Goal: Information Seeking & Learning: Check status

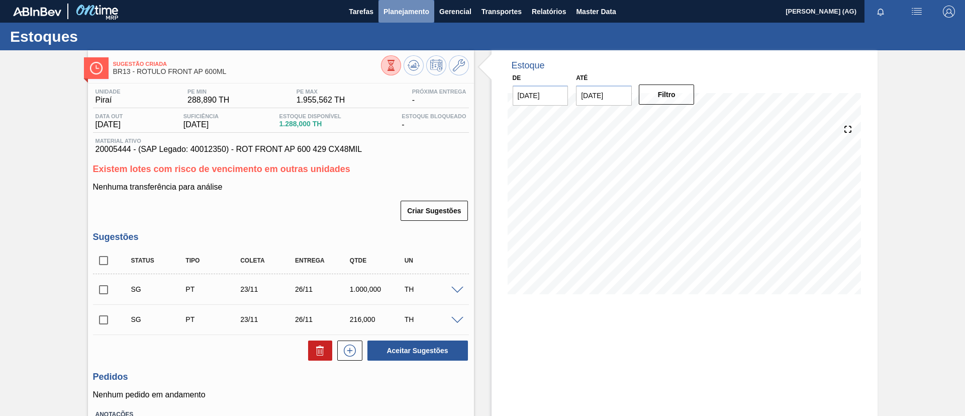
click at [423, 14] on span "Planejamento" at bounding box center [406, 12] width 46 height 12
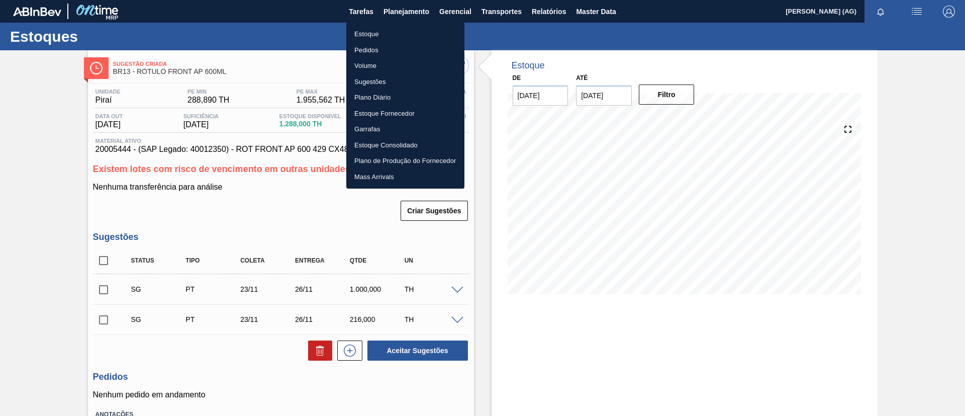
click at [409, 36] on li "Estoque" at bounding box center [405, 34] width 118 height 16
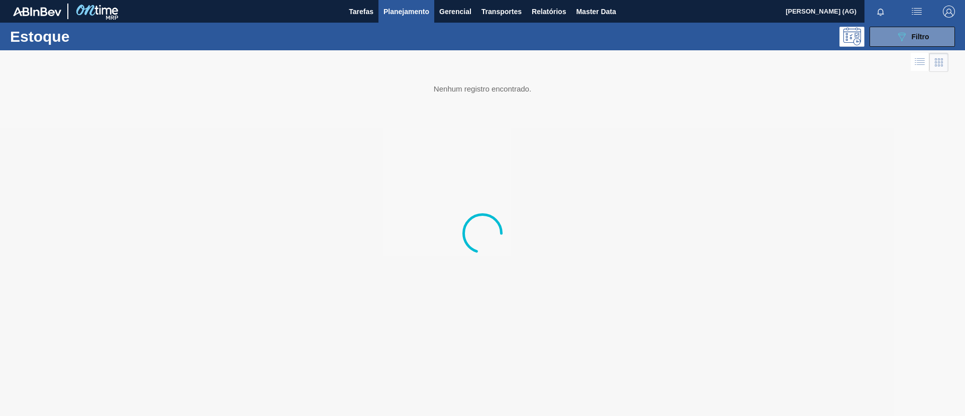
click at [911, 25] on div "Estoque 089F7B8B-B2A5-4AFE-B5C0-19BA573D28AC Filtro" at bounding box center [482, 37] width 965 height 28
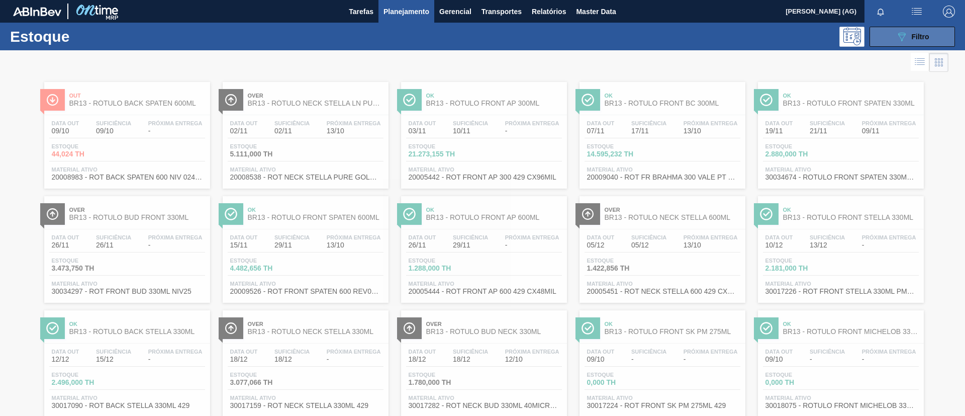
click at [881, 35] on button "089F7B8B-B2A5-4AFE-B5C0-19BA573D28AC Filtro" at bounding box center [911, 37] width 85 height 20
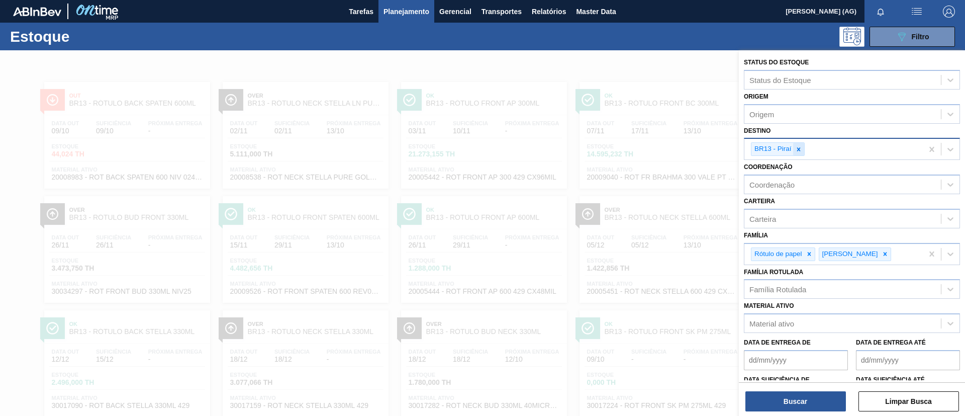
click at [798, 146] on icon at bounding box center [798, 149] width 7 height 7
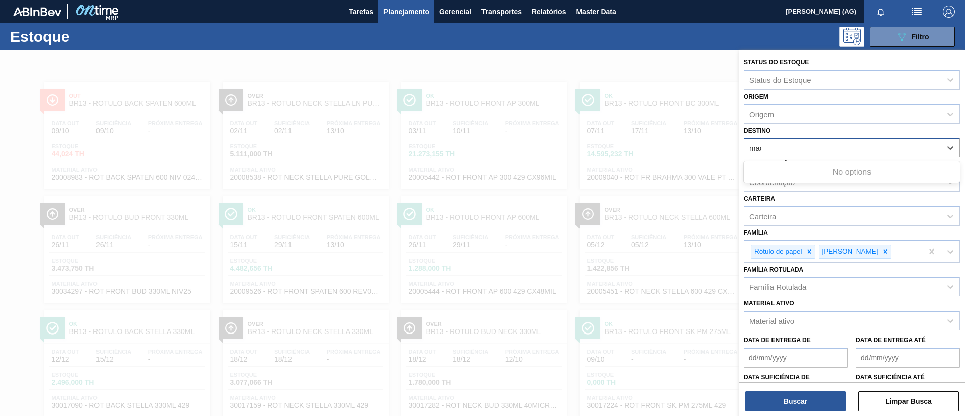
type input "maca"
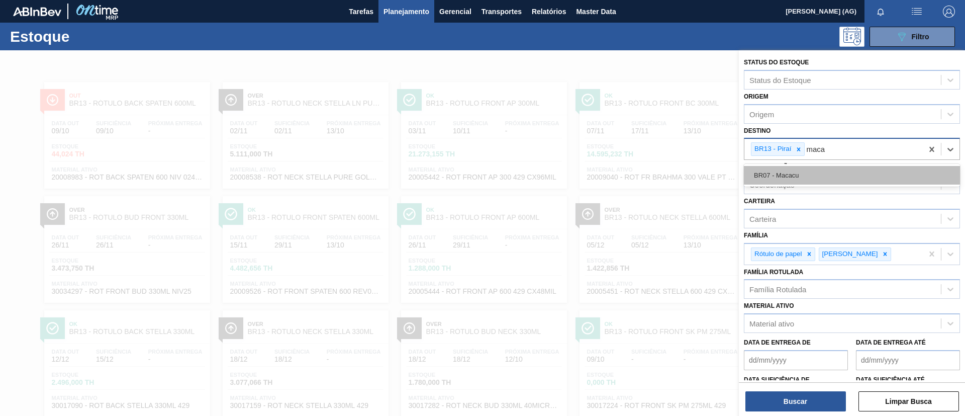
click at [785, 176] on div "BR07 - Macacu" at bounding box center [852, 175] width 216 height 19
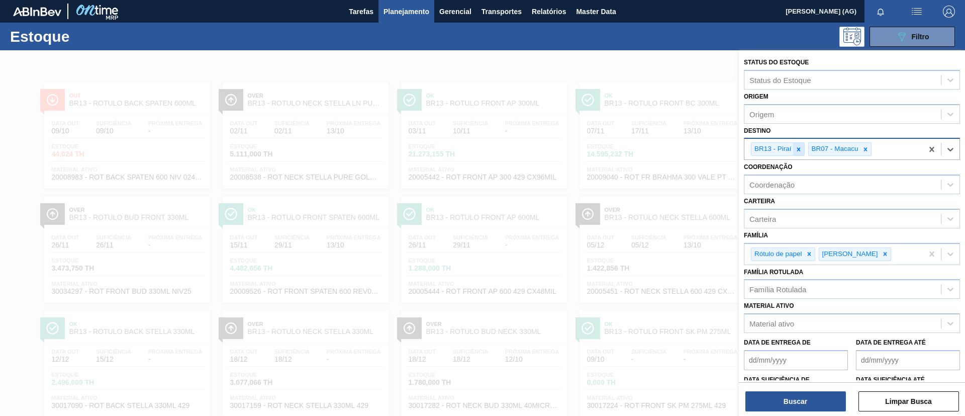
click at [802, 151] on div at bounding box center [798, 149] width 11 height 13
click at [811, 251] on icon at bounding box center [809, 253] width 7 height 7
click at [812, 254] on div at bounding box center [817, 254] width 11 height 13
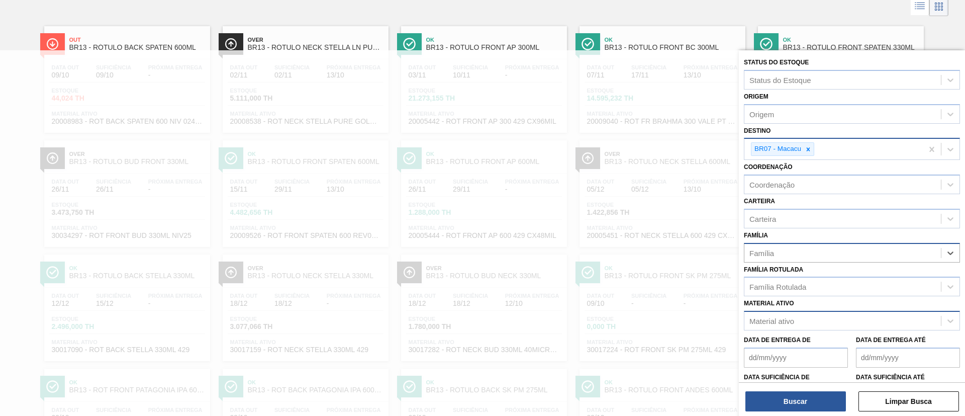
click at [780, 326] on div "Material ativo" at bounding box center [842, 321] width 196 height 15
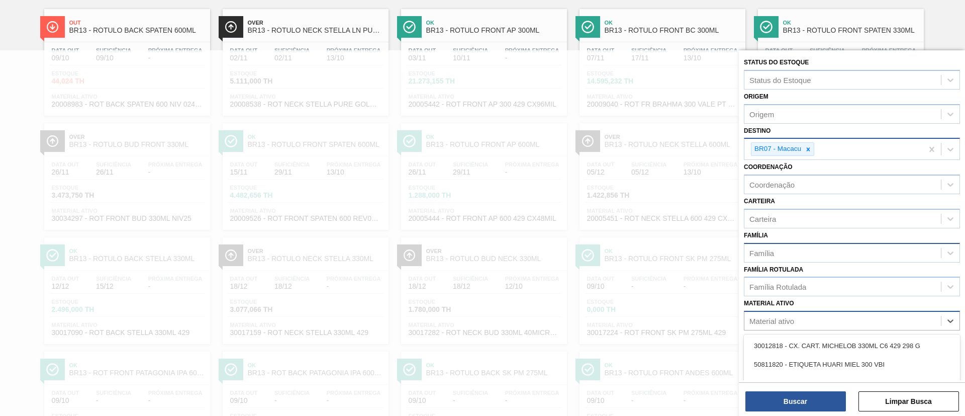
scroll to position [73, 0]
paste ativo "30009591"
type ativo "30009591"
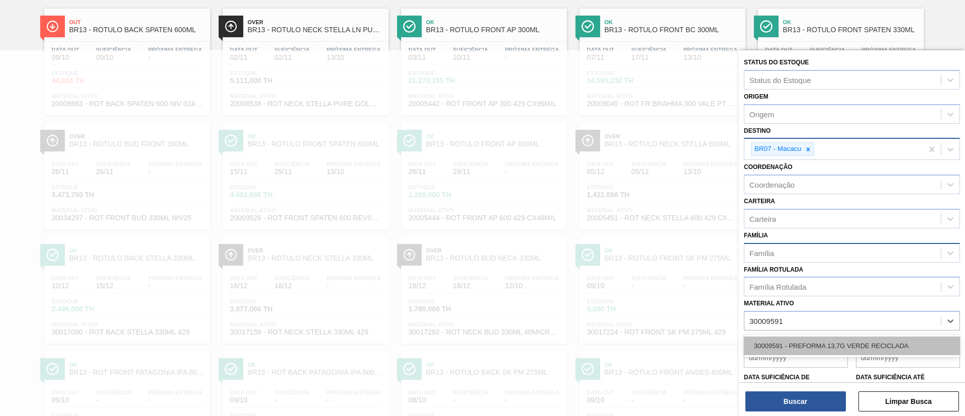
click at [782, 344] on div "30009591 - PREFORMA 13,7G VERDE RECICLADA" at bounding box center [852, 345] width 216 height 19
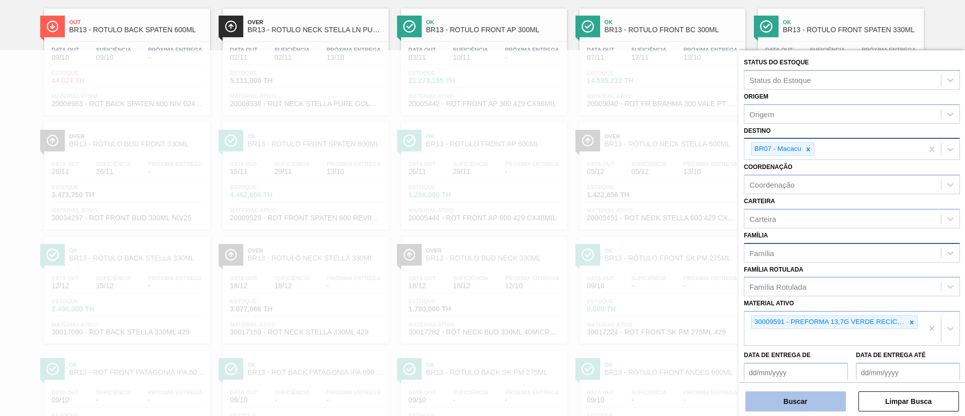
drag, startPoint x: 785, startPoint y: 387, endPoint x: 787, endPoint y: 396, distance: 8.2
click at [786, 393] on div "Buscar Limpar Busca" at bounding box center [852, 396] width 226 height 28
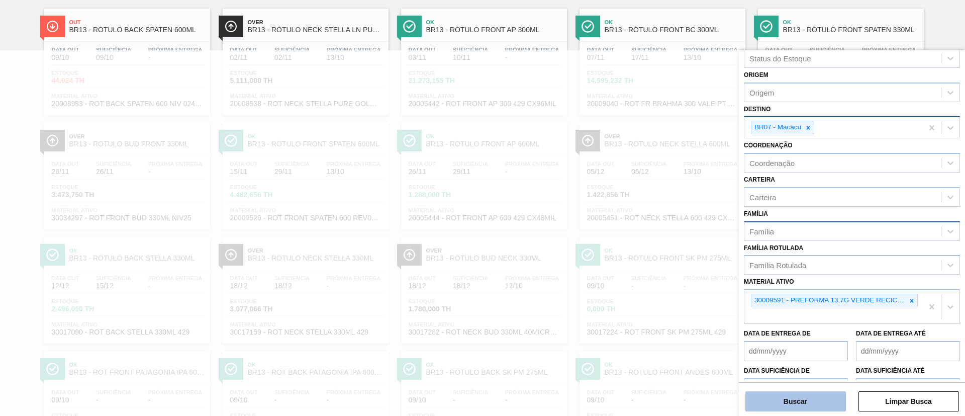
click at [787, 396] on button "Buscar" at bounding box center [795, 401] width 101 height 20
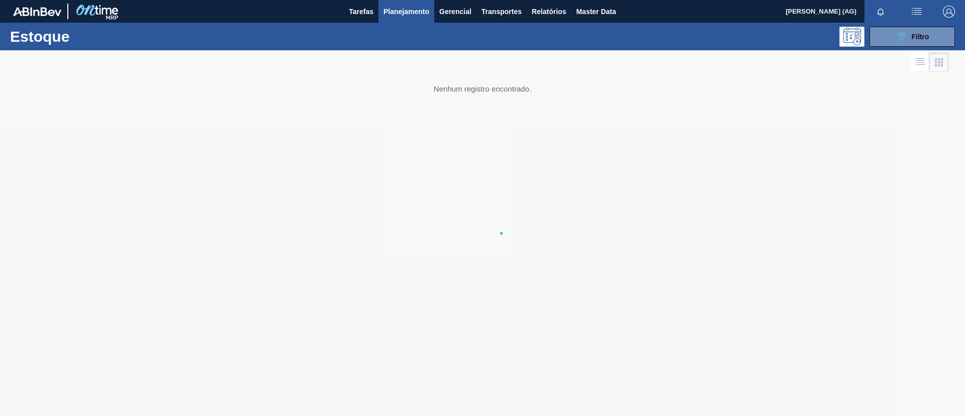
scroll to position [0, 0]
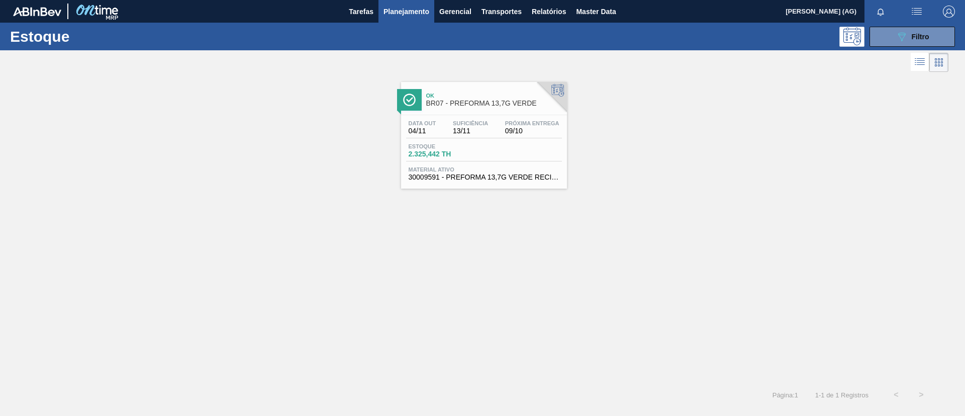
click at [414, 97] on img at bounding box center [409, 99] width 13 height 13
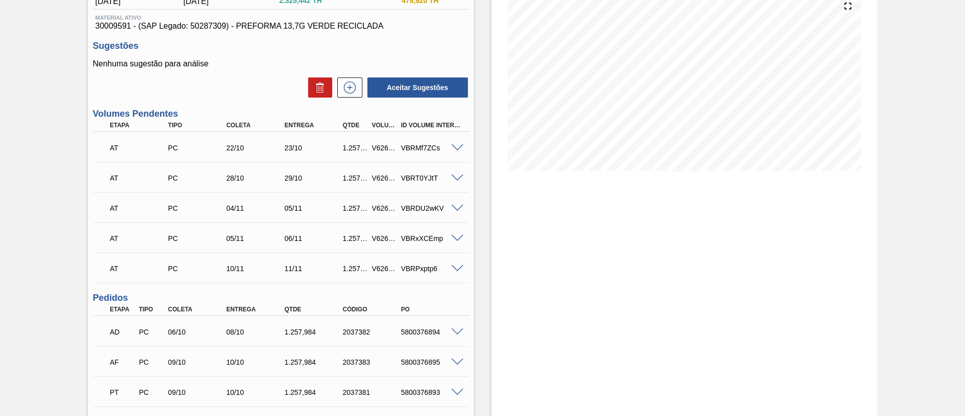
scroll to position [151, 0]
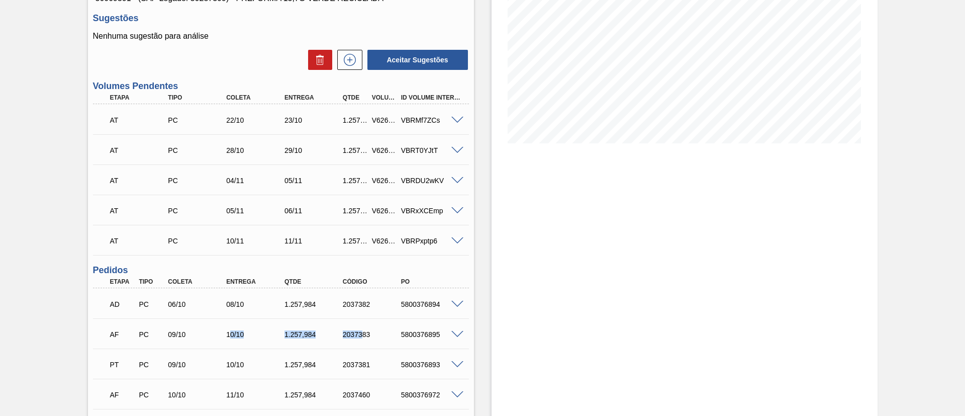
drag, startPoint x: 231, startPoint y: 327, endPoint x: 363, endPoint y: 343, distance: 133.6
click at [363, 343] on div "AF PC 09/10 10/10 1.257,[PHONE_NUMBER] 5800376895" at bounding box center [278, 333] width 349 height 20
click at [416, 307] on div "5800376894" at bounding box center [431, 304] width 65 height 8
click at [419, 332] on div "5800376895" at bounding box center [431, 334] width 65 height 8
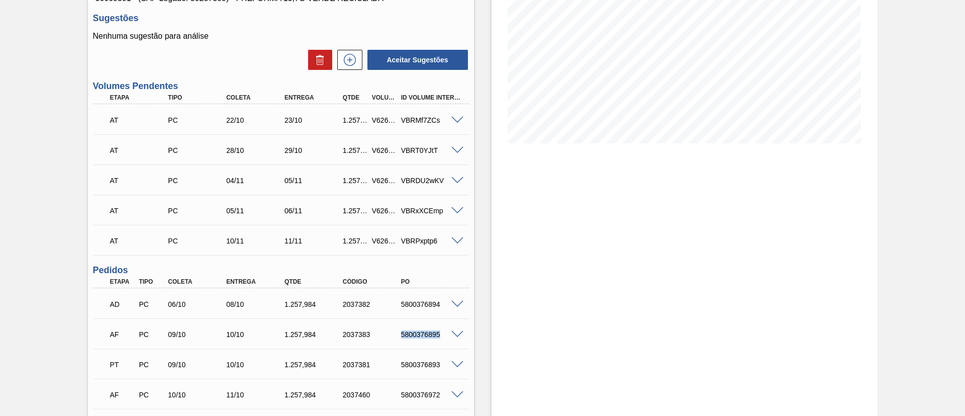
click at [419, 332] on div "5800376895" at bounding box center [431, 334] width 65 height 8
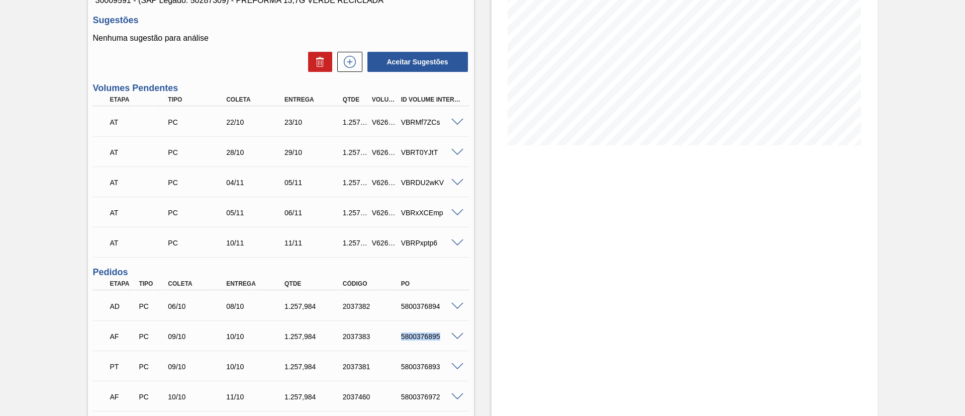
scroll to position [0, 0]
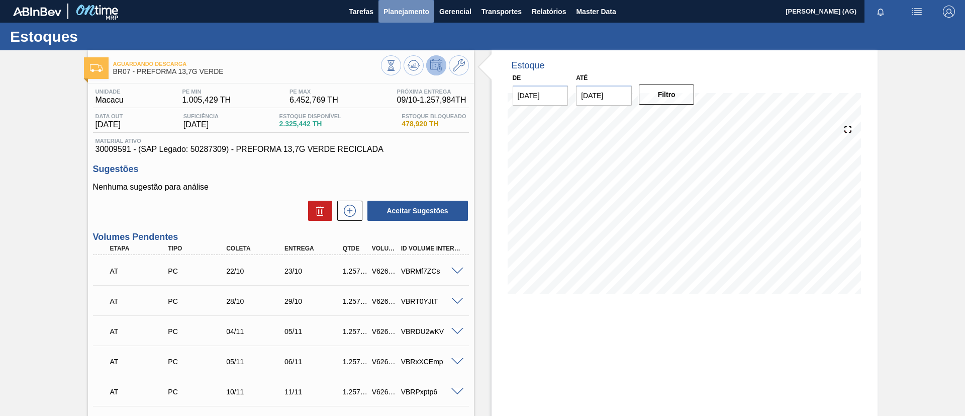
click at [422, 8] on span "Planejamento" at bounding box center [406, 12] width 46 height 12
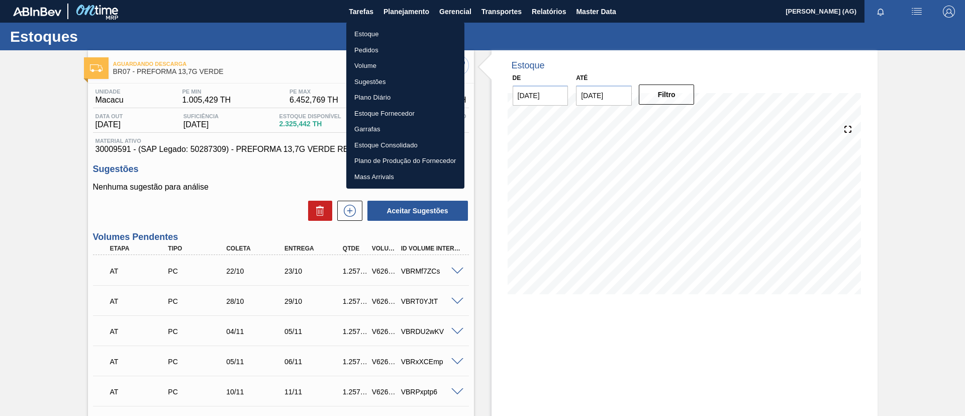
click at [369, 30] on li "Estoque" at bounding box center [405, 34] width 118 height 16
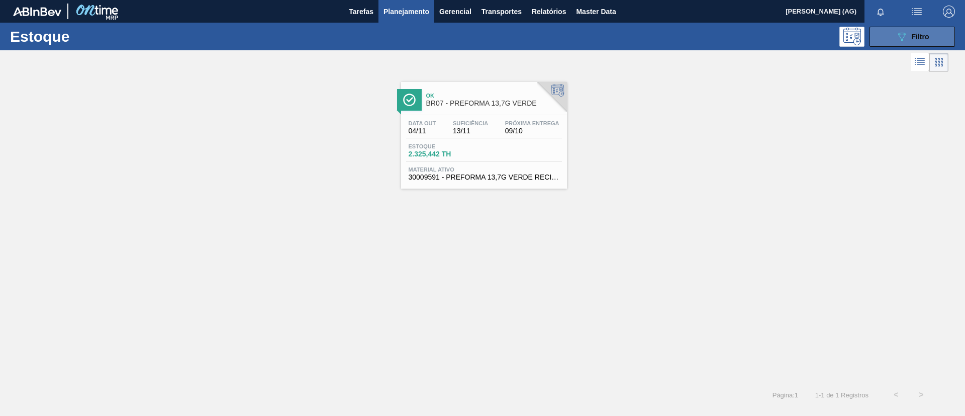
click at [888, 30] on button "089F7B8B-B2A5-4AFE-B5C0-19BA573D28AC Filtro" at bounding box center [911, 37] width 85 height 20
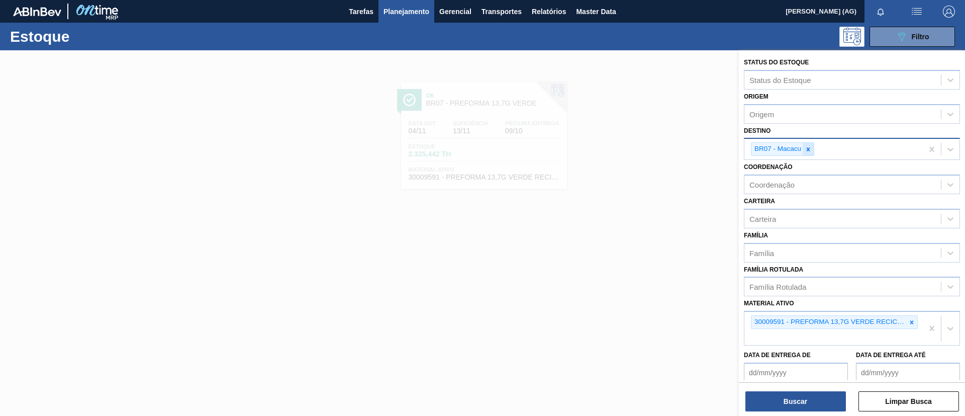
click at [810, 154] on div at bounding box center [808, 149] width 11 height 13
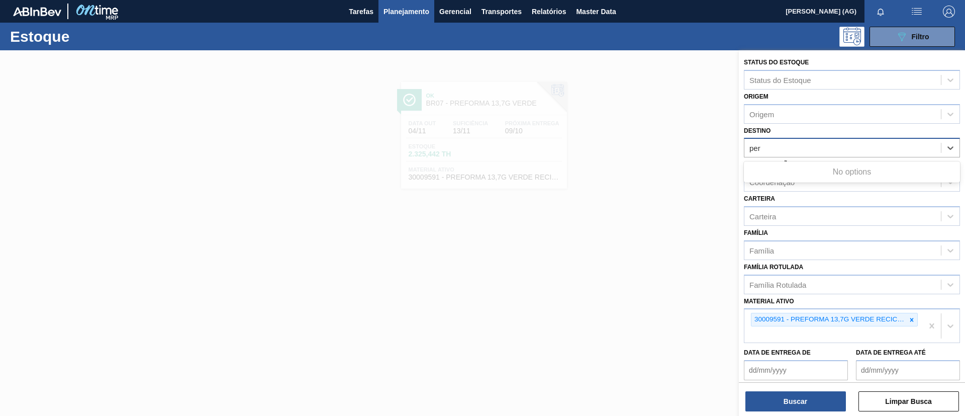
type input "pern"
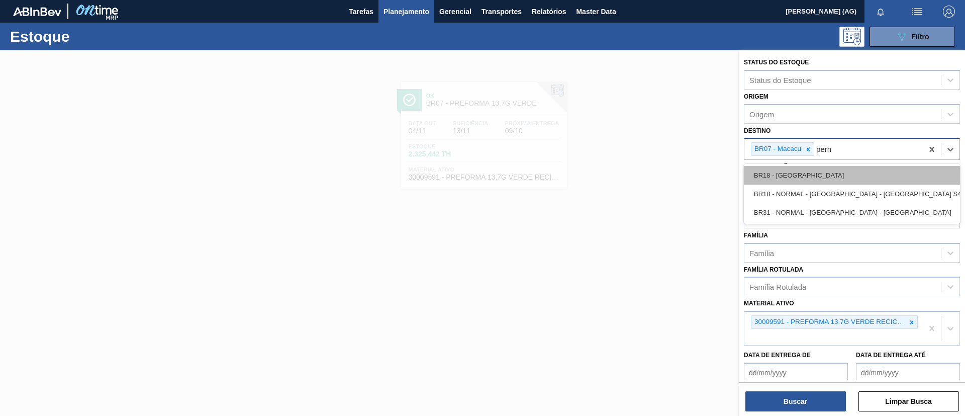
click at [806, 176] on div "BR18 - [GEOGRAPHIC_DATA]" at bounding box center [852, 175] width 216 height 19
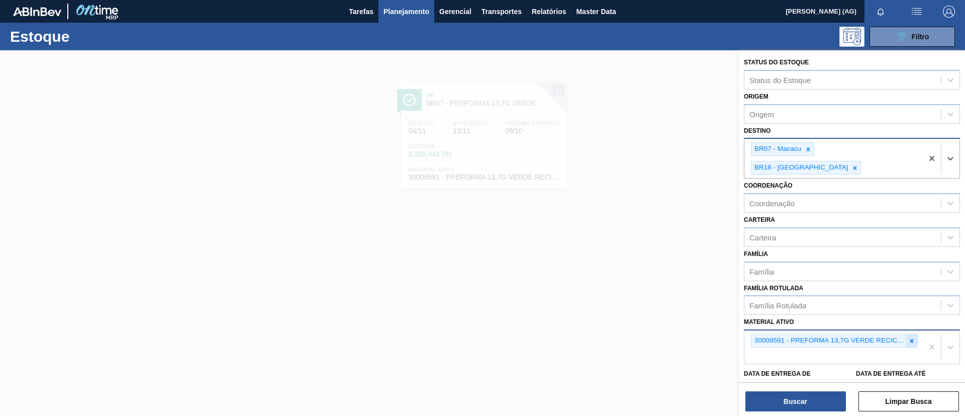
click at [910, 339] on icon at bounding box center [912, 341] width 4 height 4
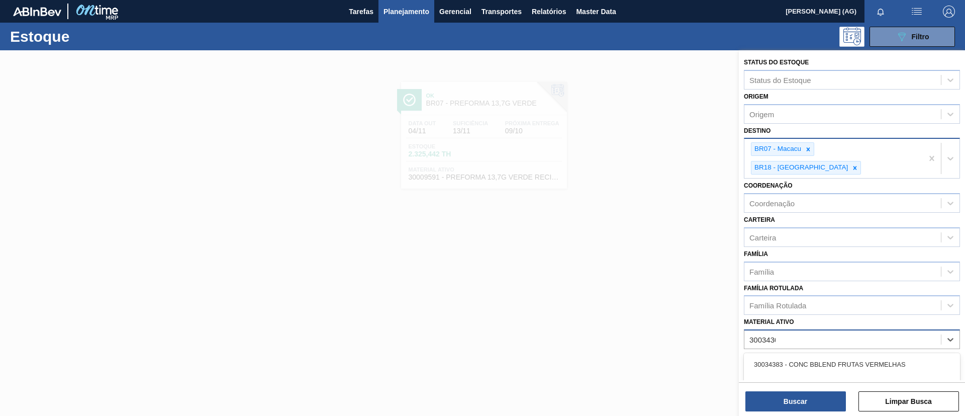
type ativo "30034305"
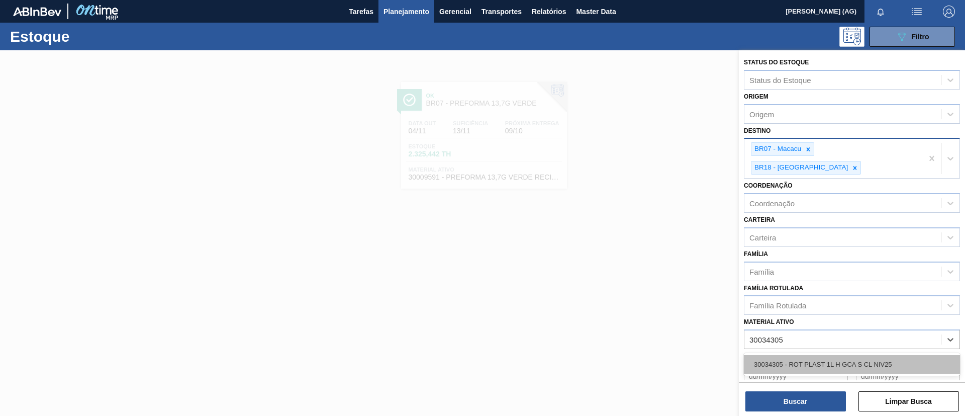
click at [822, 355] on div "30034305 - ROT PLAST 1L H GCA S CL NIV25" at bounding box center [852, 364] width 216 height 19
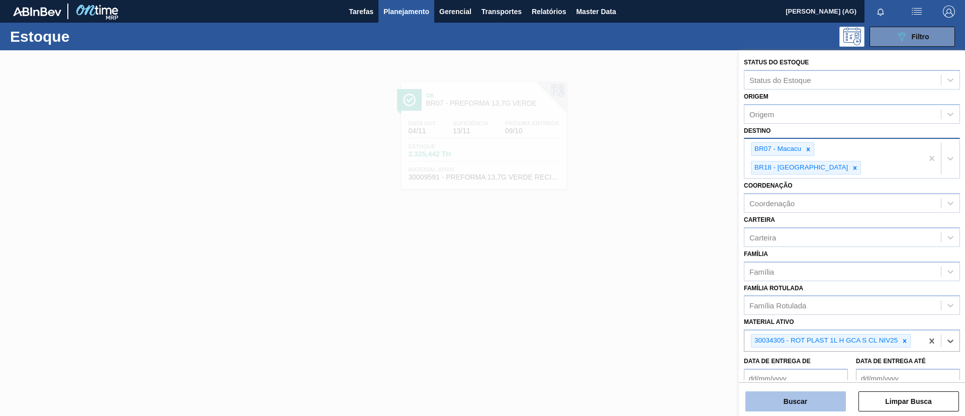
click at [805, 401] on button "Buscar" at bounding box center [795, 401] width 101 height 20
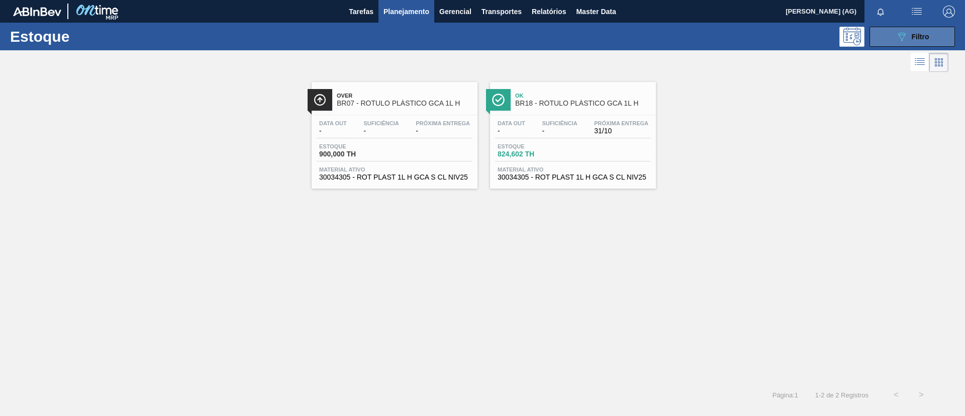
click at [889, 33] on button "089F7B8B-B2A5-4AFE-B5C0-19BA573D28AC Filtro" at bounding box center [911, 37] width 85 height 20
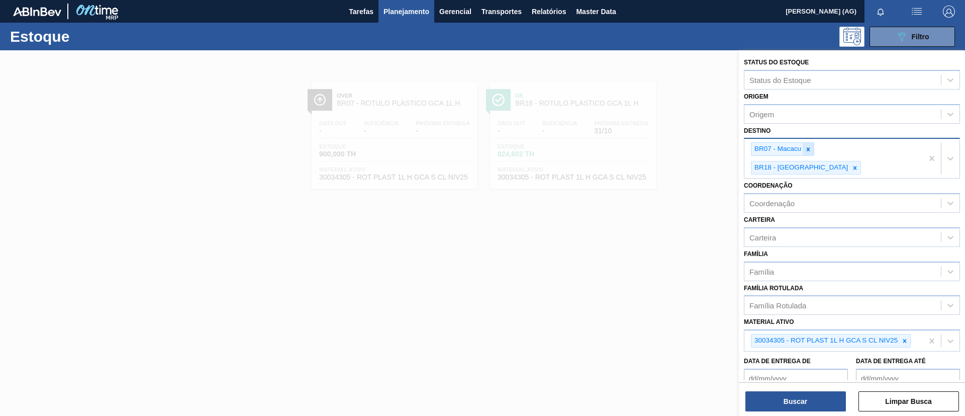
click at [811, 152] on icon at bounding box center [808, 149] width 7 height 7
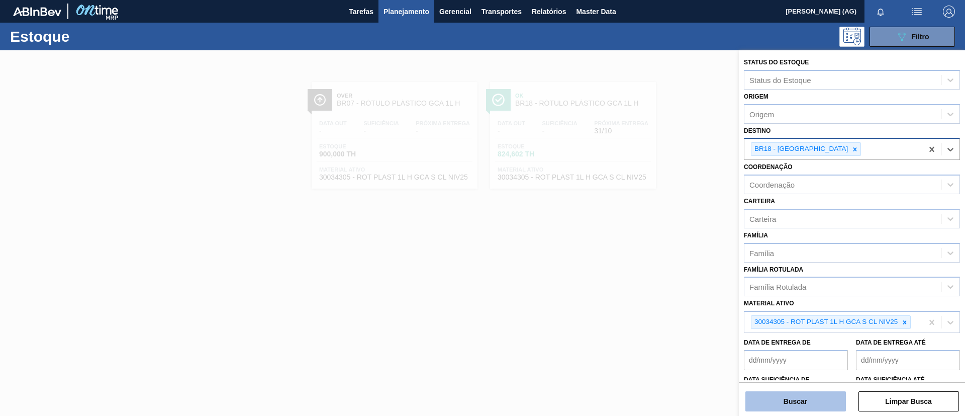
click at [809, 404] on button "Buscar" at bounding box center [795, 401] width 101 height 20
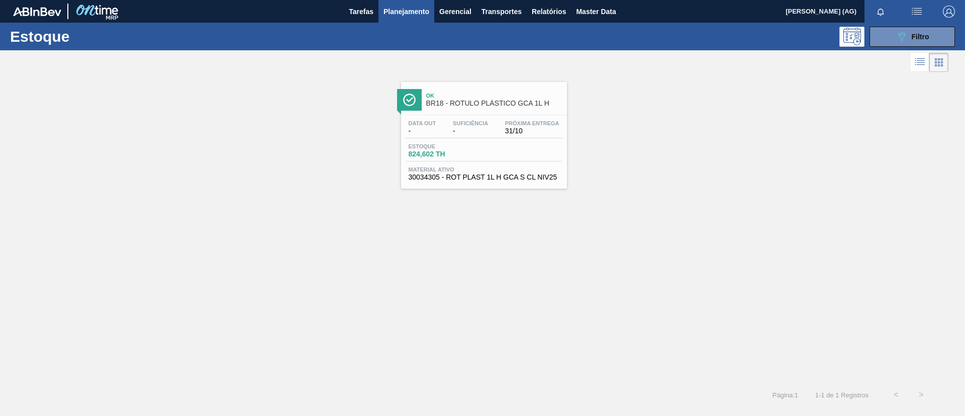
click at [408, 104] on img at bounding box center [409, 99] width 13 height 13
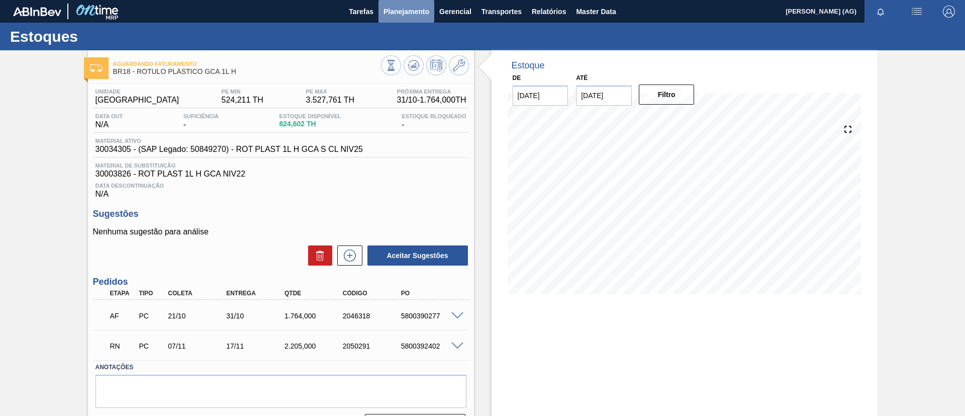
click at [398, 8] on span "Planejamento" at bounding box center [406, 12] width 46 height 12
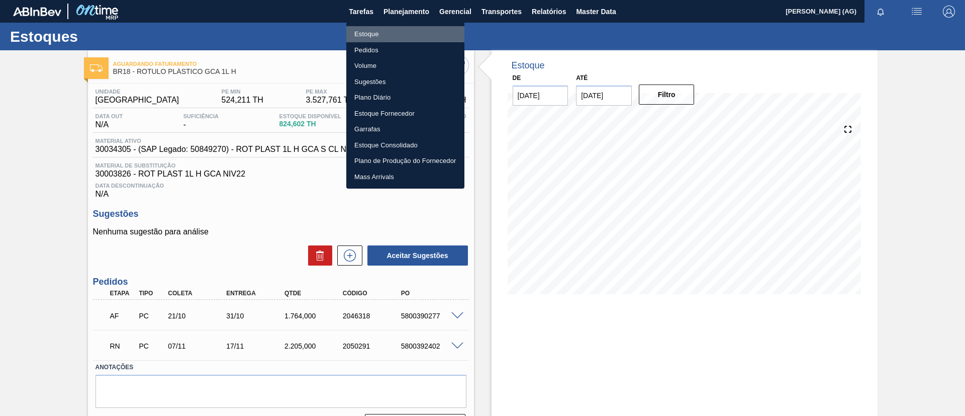
click at [384, 35] on li "Estoque" at bounding box center [405, 34] width 118 height 16
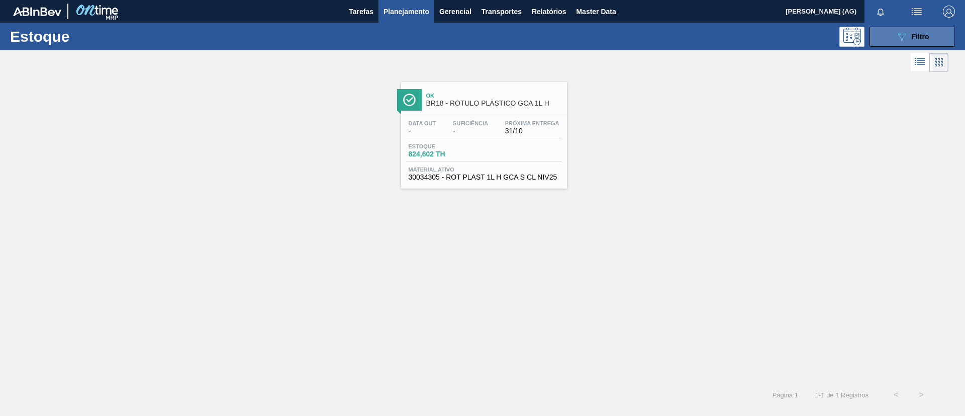
drag, startPoint x: 889, startPoint y: 36, endPoint x: 882, endPoint y: 32, distance: 7.7
click at [883, 32] on button "089F7B8B-B2A5-4AFE-B5C0-19BA573D28AC Filtro" at bounding box center [911, 37] width 85 height 20
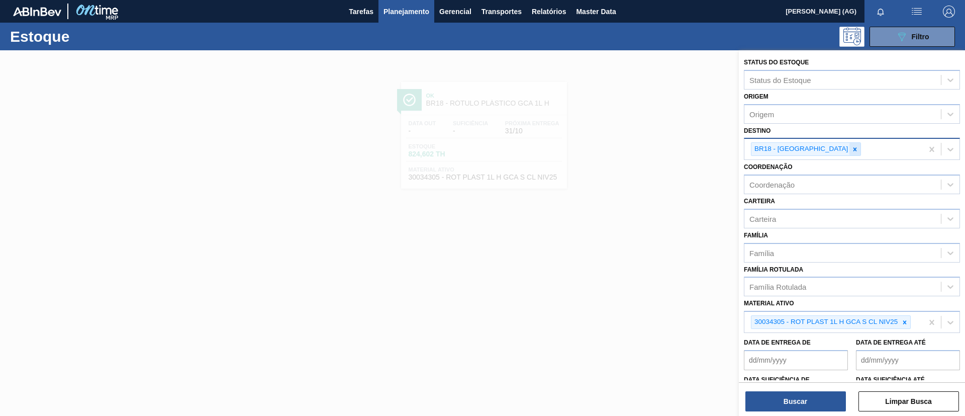
click at [851, 151] on icon at bounding box center [854, 149] width 7 height 7
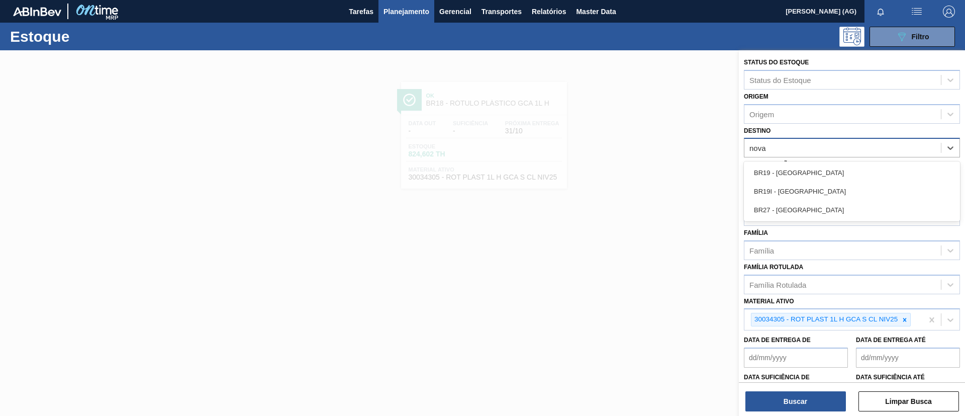
type input "nova"
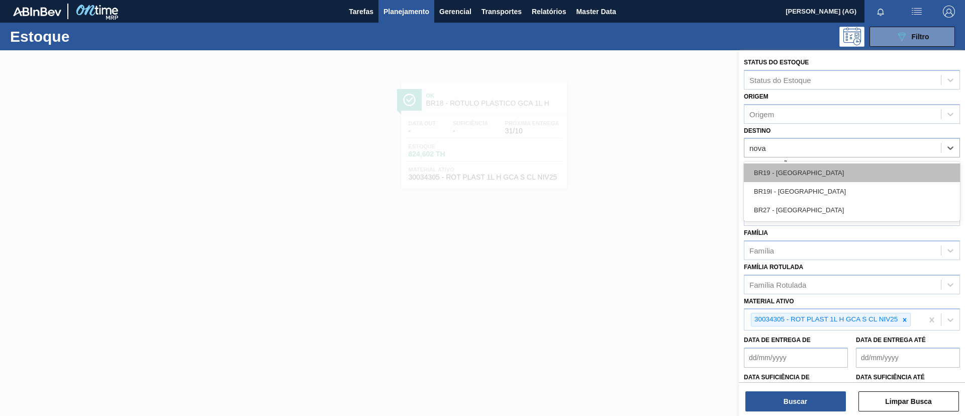
click at [815, 171] on div "BR19 - [GEOGRAPHIC_DATA]" at bounding box center [852, 172] width 216 height 19
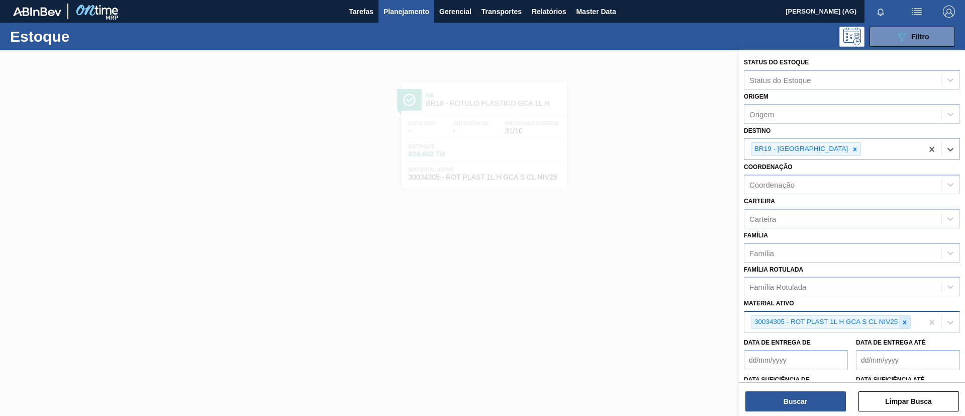
click at [904, 318] on div at bounding box center [904, 322] width 11 height 13
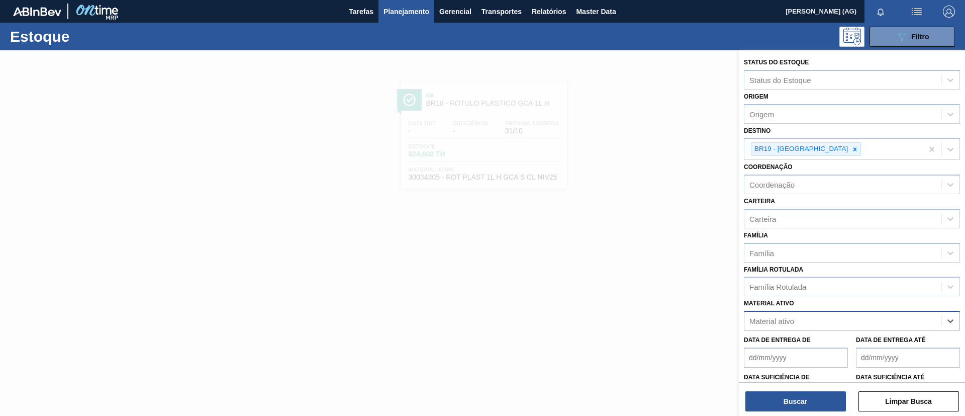
paste ativo "30018301"
type ativo "30018301"
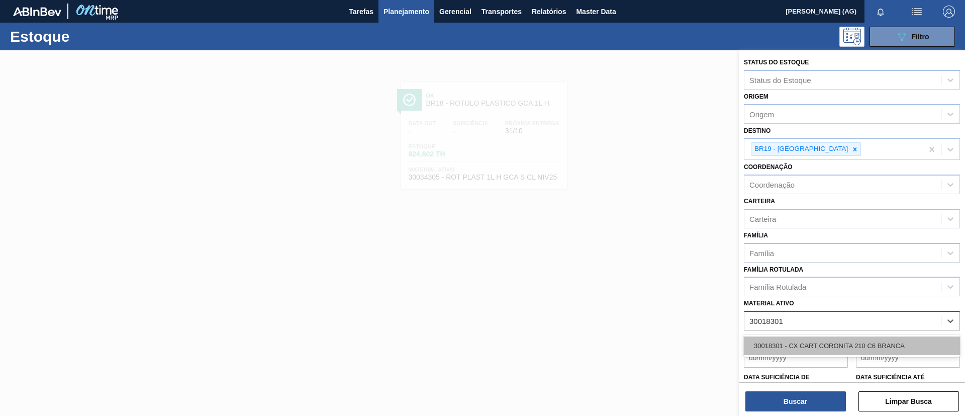
click at [868, 339] on div "30018301 - CX CART CORONITA 210 C6 BRANCA" at bounding box center [852, 345] width 216 height 19
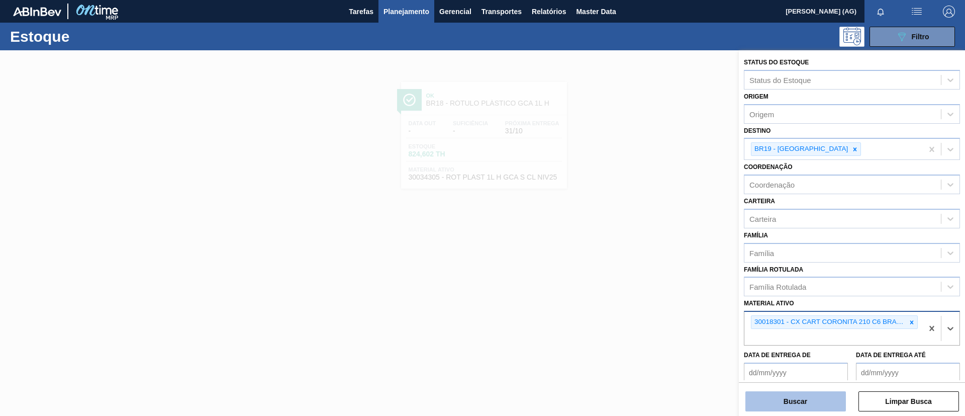
click at [796, 395] on button "Buscar" at bounding box center [795, 401] width 101 height 20
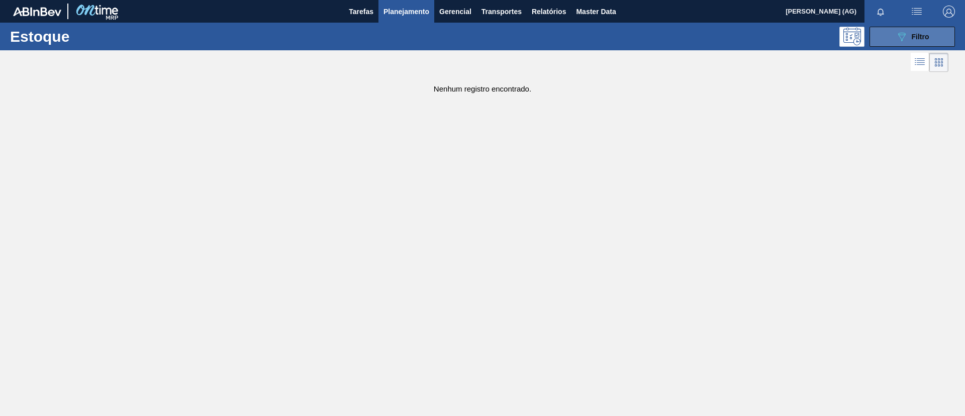
click at [892, 39] on button "089F7B8B-B2A5-4AFE-B5C0-19BA573D28AC Filtro" at bounding box center [911, 37] width 85 height 20
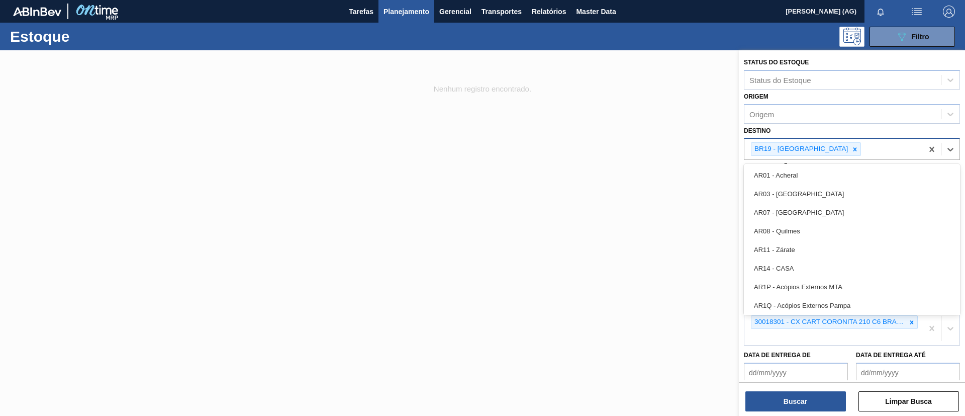
click at [861, 149] on div "BR19 - [GEOGRAPHIC_DATA]" at bounding box center [833, 149] width 178 height 21
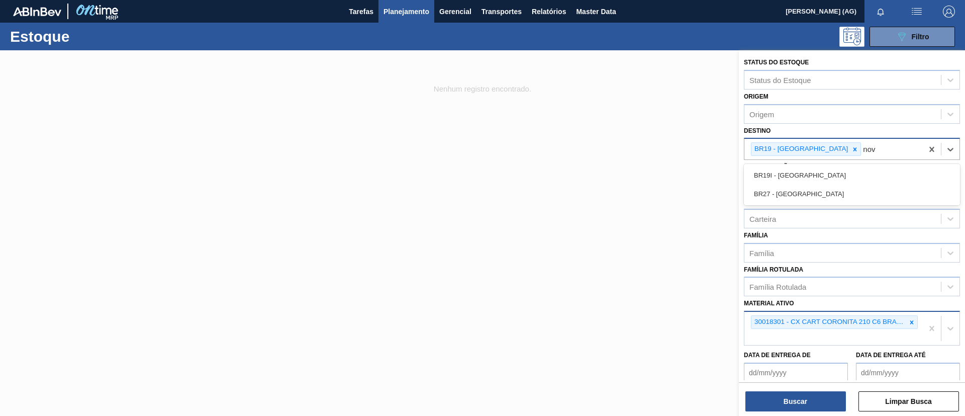
type input "nova"
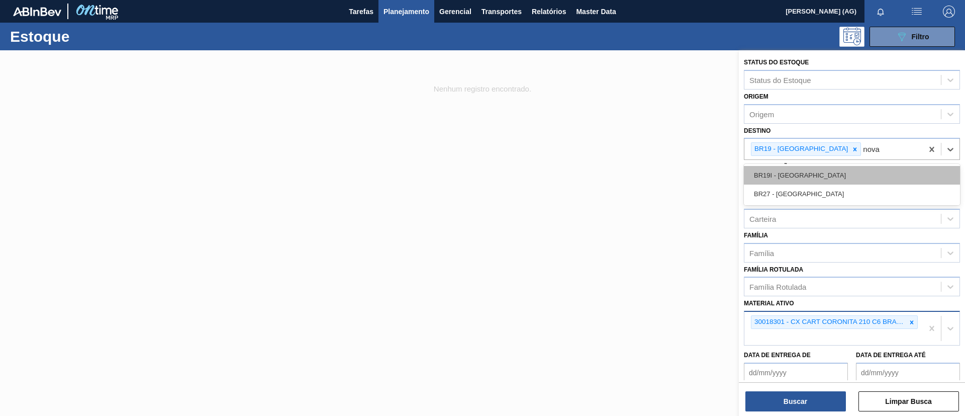
click at [819, 178] on div "BR19I - [GEOGRAPHIC_DATA]" at bounding box center [852, 175] width 216 height 19
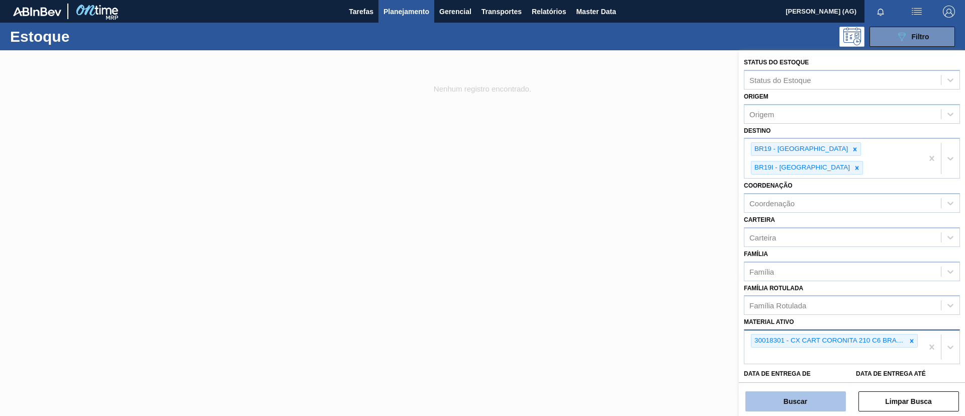
click at [808, 400] on button "Buscar" at bounding box center [795, 401] width 101 height 20
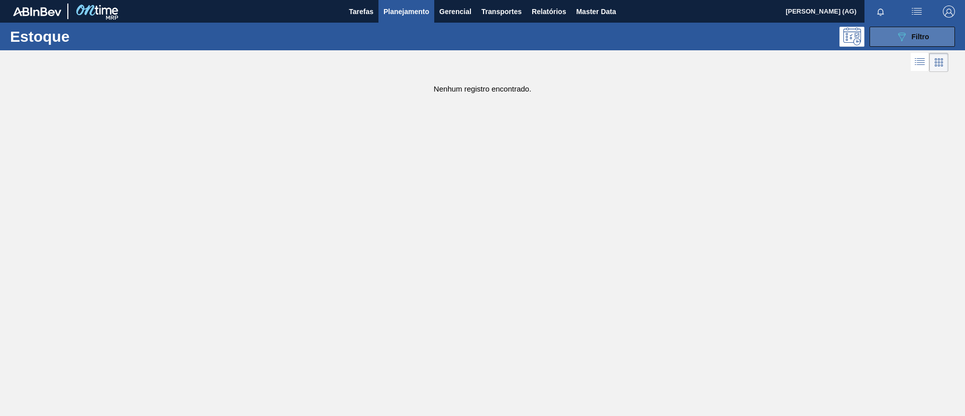
click at [897, 39] on icon "089F7B8B-B2A5-4AFE-B5C0-19BA573D28AC" at bounding box center [902, 37] width 12 height 12
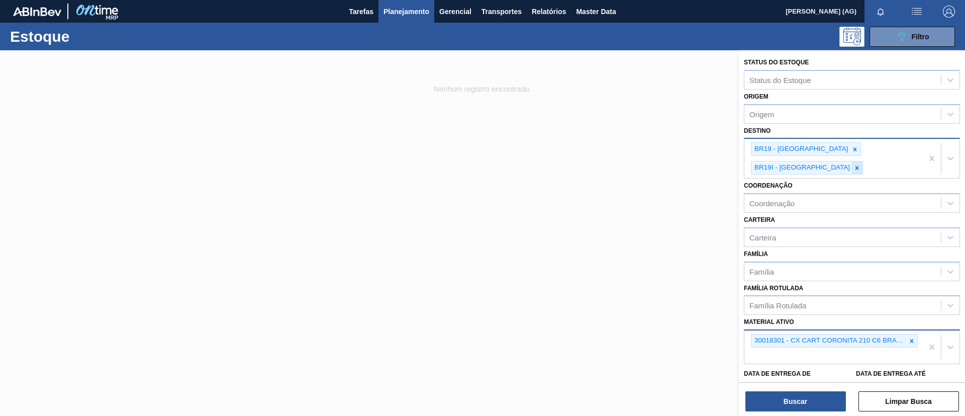
click at [860, 164] on icon at bounding box center [856, 167] width 7 height 7
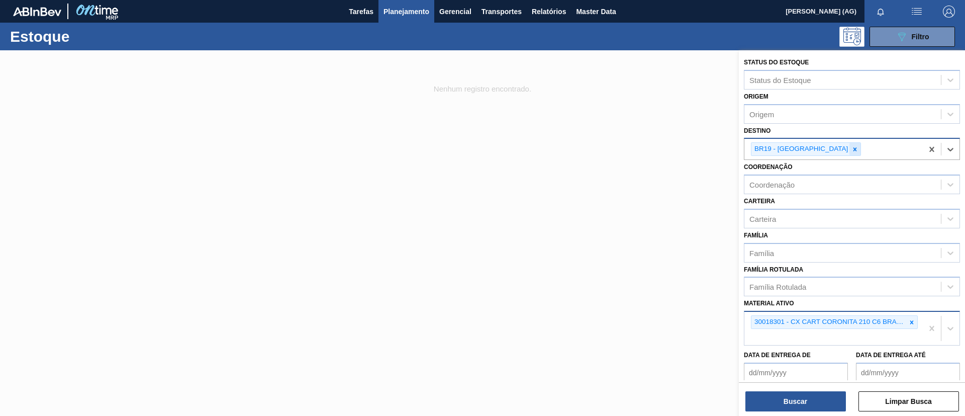
click at [851, 149] on icon at bounding box center [854, 149] width 7 height 7
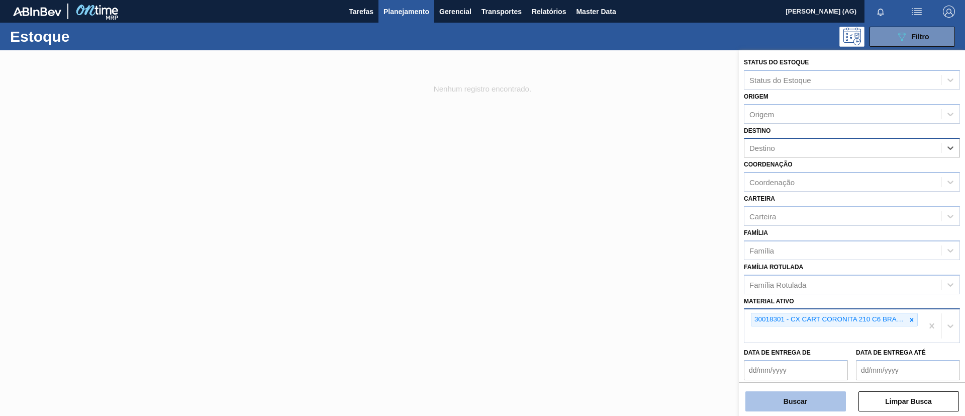
click at [817, 401] on button "Buscar" at bounding box center [795, 401] width 101 height 20
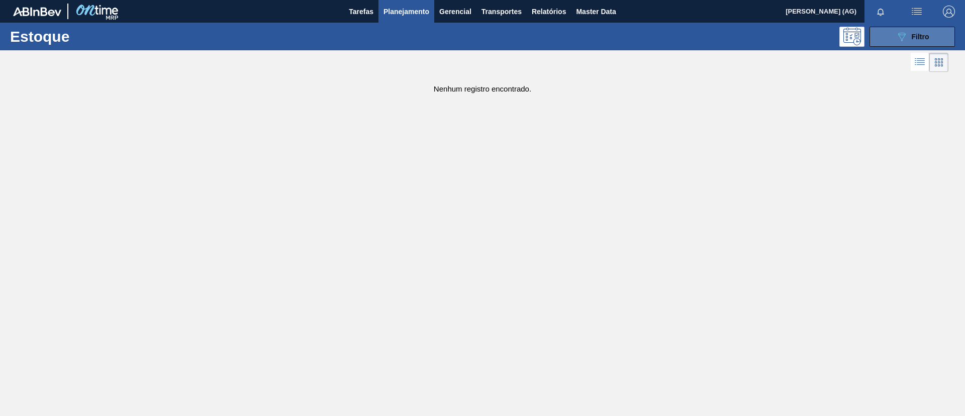
click at [896, 36] on button "089F7B8B-B2A5-4AFE-B5C0-19BA573D28AC Filtro" at bounding box center [911, 37] width 85 height 20
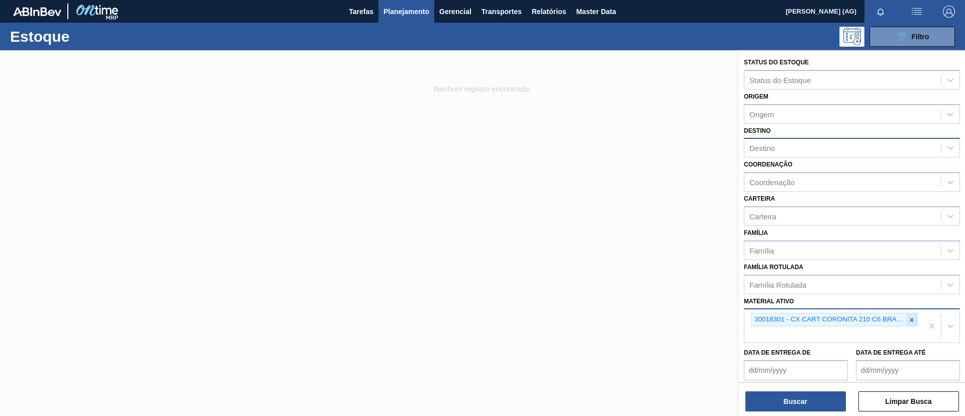
click at [908, 319] on icon at bounding box center [911, 319] width 7 height 7
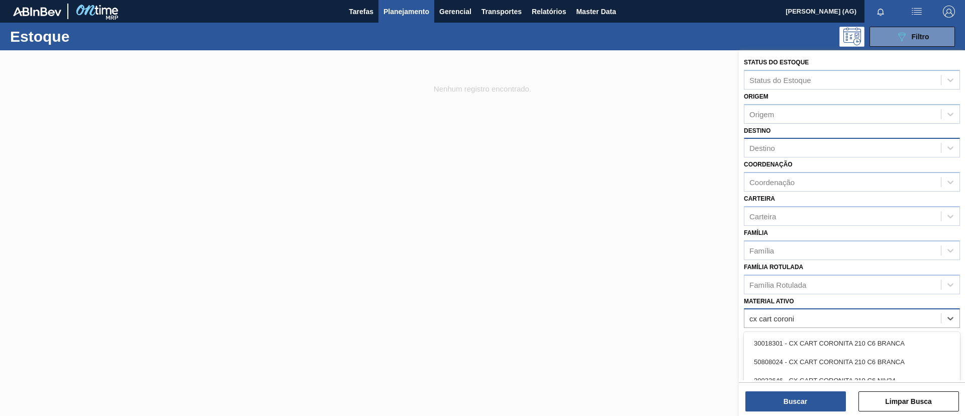
type ativo "cx cart coroni"
click at [633, 294] on div at bounding box center [482, 258] width 965 height 416
